Goal: Navigation & Orientation: Find specific page/section

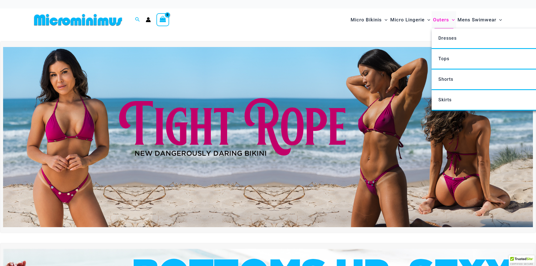
click at [440, 20] on span "Outers" at bounding box center [441, 20] width 16 height 14
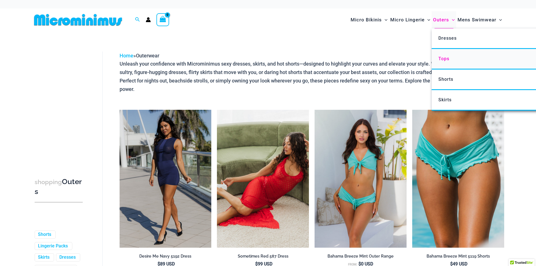
click at [440, 58] on span "Tops" at bounding box center [443, 58] width 11 height 5
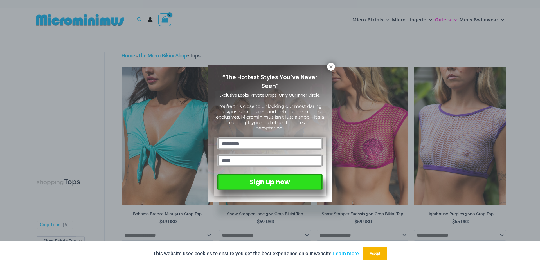
click at [366, 36] on div "“The Hottest Styles You’ve Never Seen” Exclusive Looks. Private Drops. Only Our…" at bounding box center [270, 133] width 540 height 266
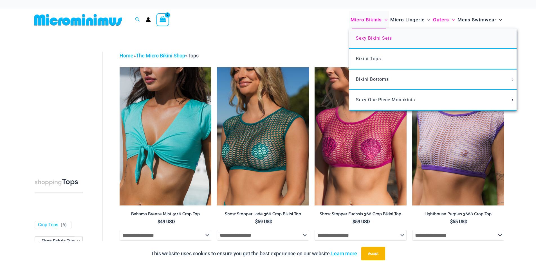
click at [367, 38] on span "Sexy Bikini Sets" at bounding box center [374, 37] width 36 height 5
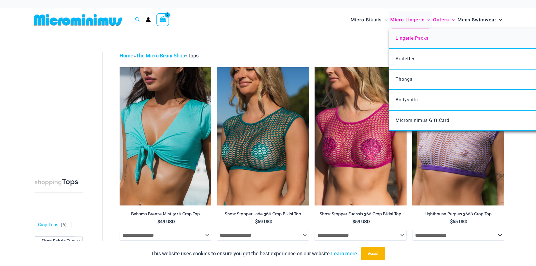
click at [407, 36] on span "Lingerie Packs" at bounding box center [411, 37] width 33 height 5
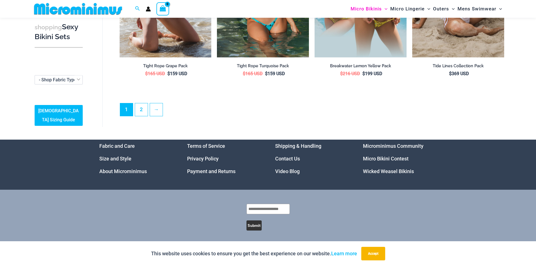
scroll to position [1, 0]
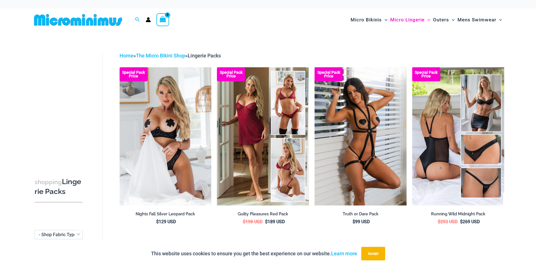
click at [91, 22] on img at bounding box center [78, 19] width 93 height 13
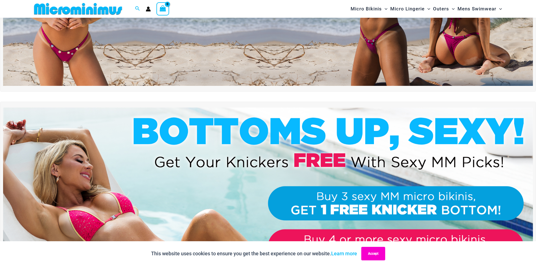
scroll to position [136, 0]
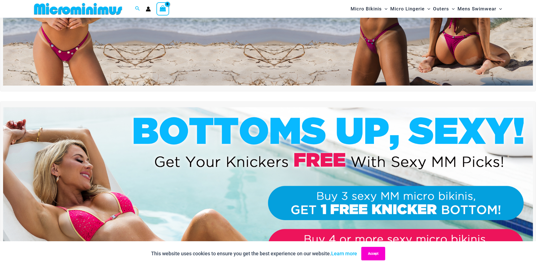
click at [367, 251] on button "Accept" at bounding box center [373, 253] width 24 height 13
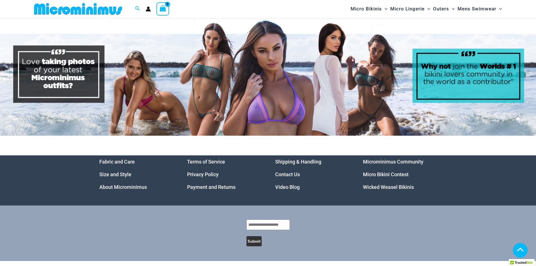
scroll to position [2912, 0]
